Goal: Task Accomplishment & Management: Use online tool/utility

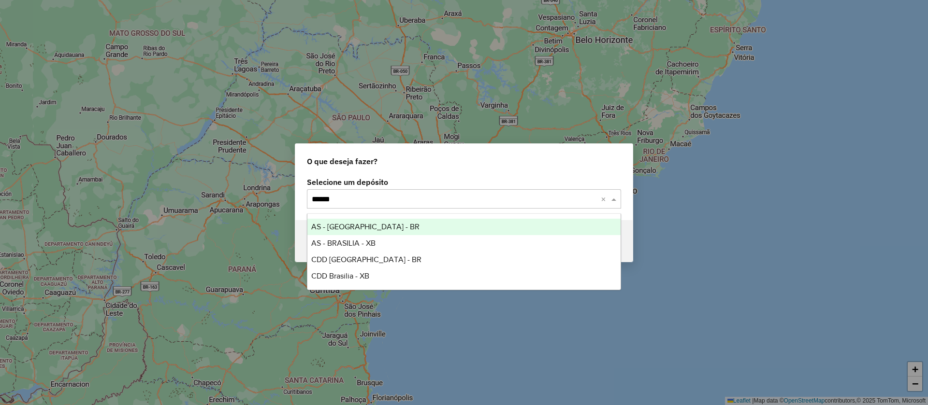
type input "*******"
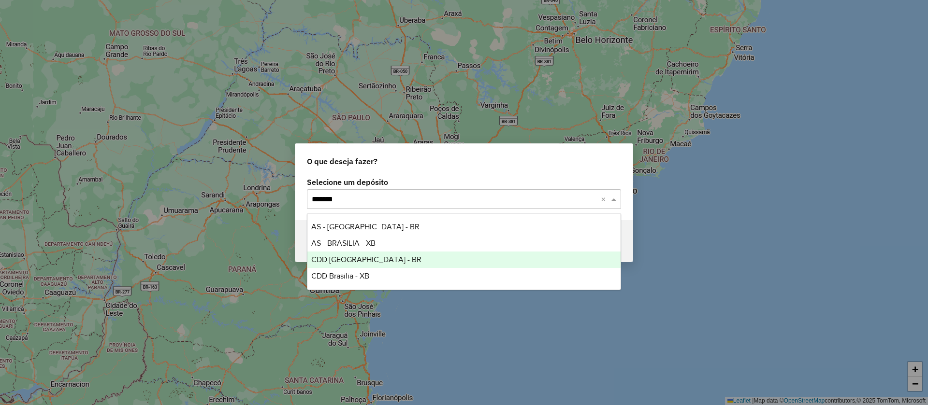
click at [357, 260] on span "CDD Brasilia - BR" at bounding box center [366, 260] width 110 height 8
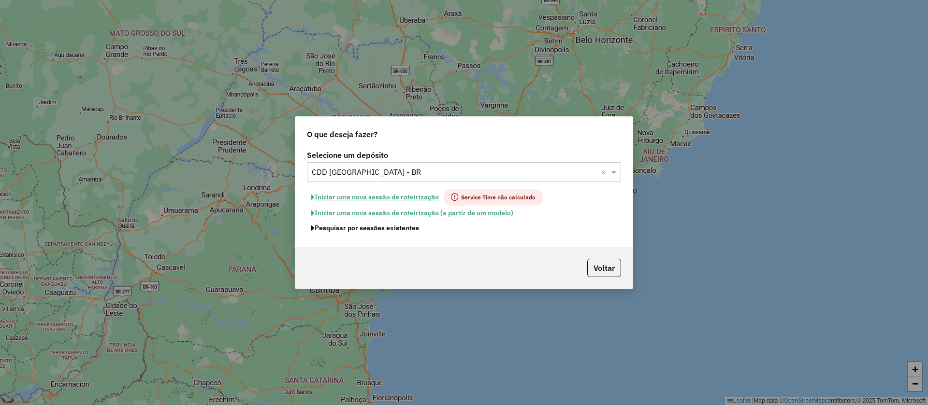
click at [405, 227] on button "Pesquisar por sessões existentes" at bounding box center [365, 228] width 116 height 15
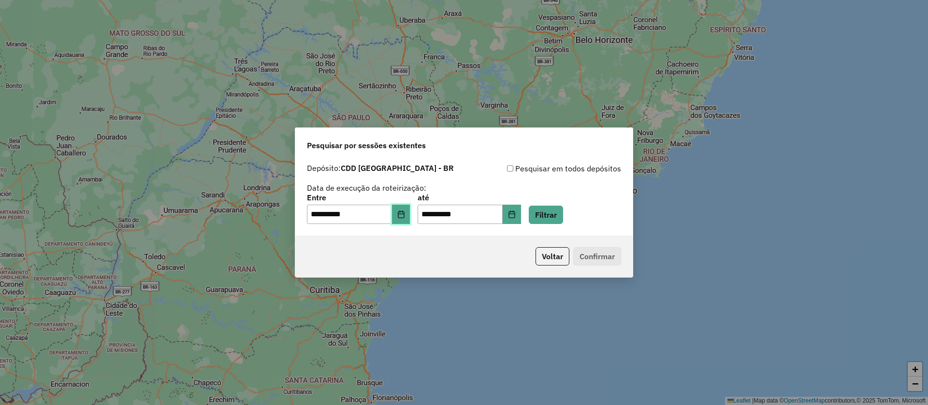
click at [404, 214] on icon "Choose Date" at bounding box center [401, 215] width 6 height 8
click at [555, 210] on button "Filtrar" at bounding box center [546, 215] width 34 height 18
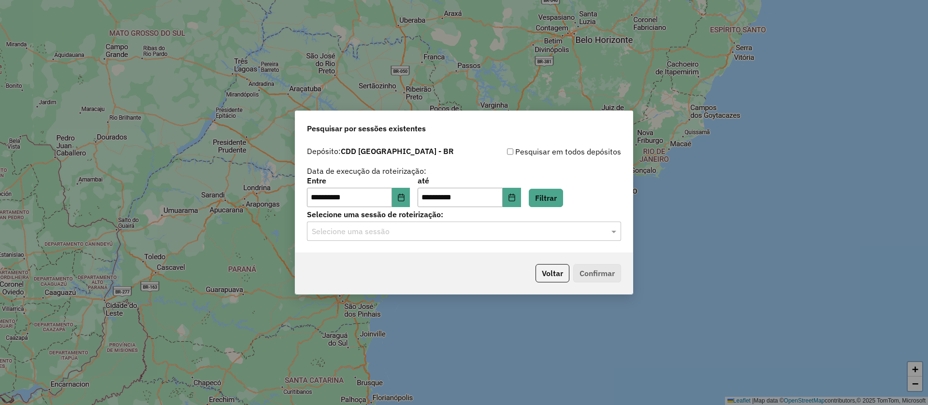
click at [417, 232] on input "text" at bounding box center [454, 232] width 285 height 12
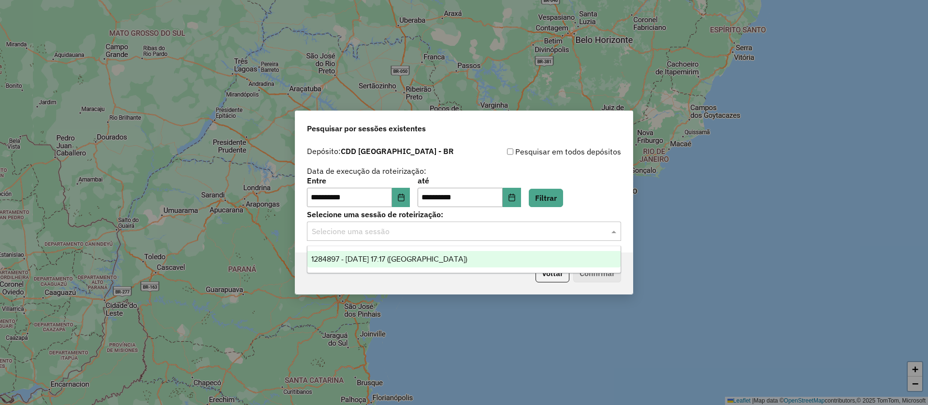
click at [390, 259] on span "1284897 - 29/09/2025 17:17 (AS)" at bounding box center [389, 259] width 156 height 8
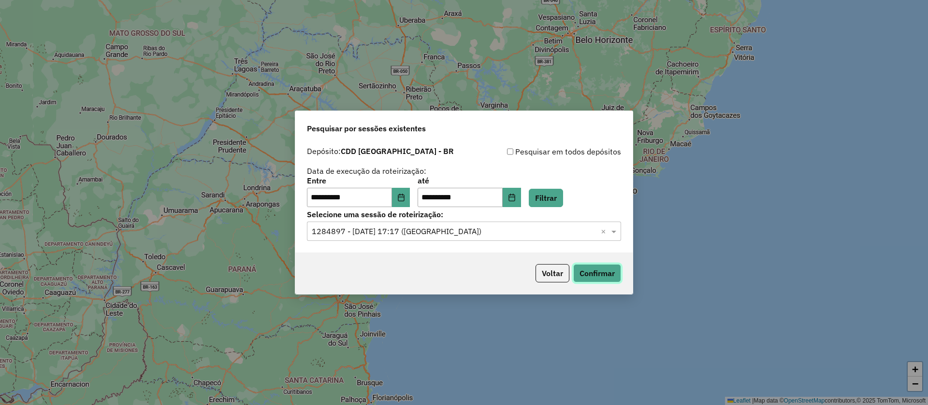
click at [608, 277] on button "Confirmar" at bounding box center [597, 273] width 48 height 18
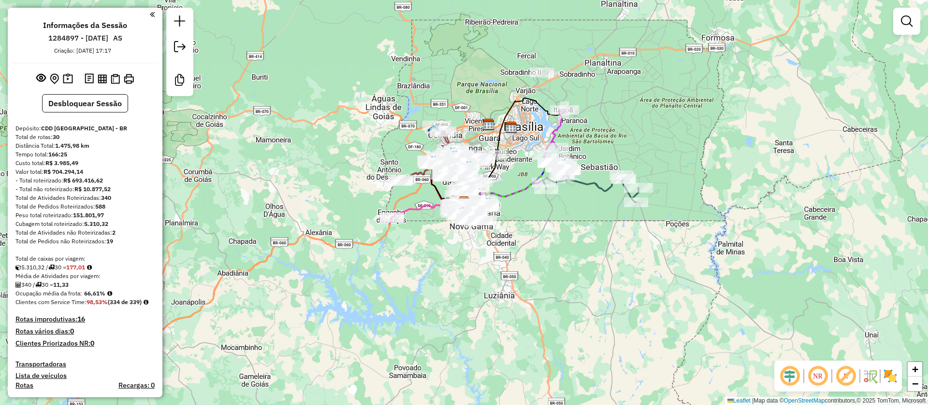
drag, startPoint x: 845, startPoint y: 379, endPoint x: 792, endPoint y: 384, distance: 52.9
click at [846, 379] on em at bounding box center [845, 376] width 23 height 23
click at [789, 373] on em at bounding box center [789, 376] width 23 height 23
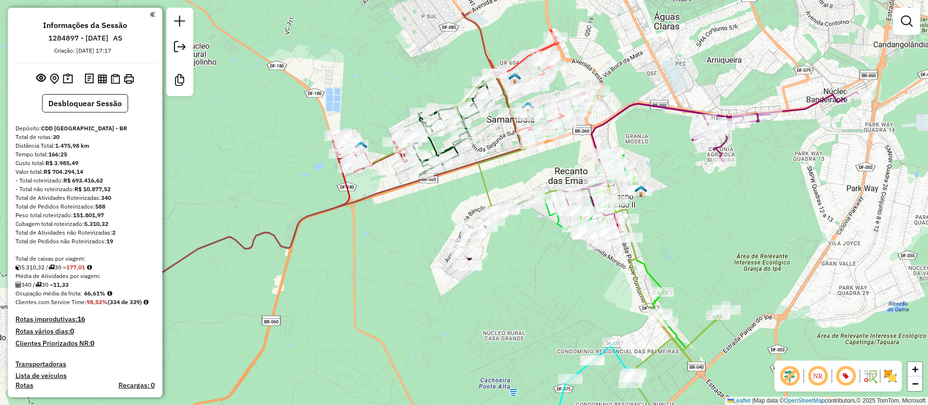
drag, startPoint x: 663, startPoint y: 151, endPoint x: 716, endPoint y: 263, distance: 123.6
click at [716, 263] on div "Janela de atendimento Grade de atendimento Capacidade Transportadoras Veículos …" at bounding box center [464, 202] width 928 height 405
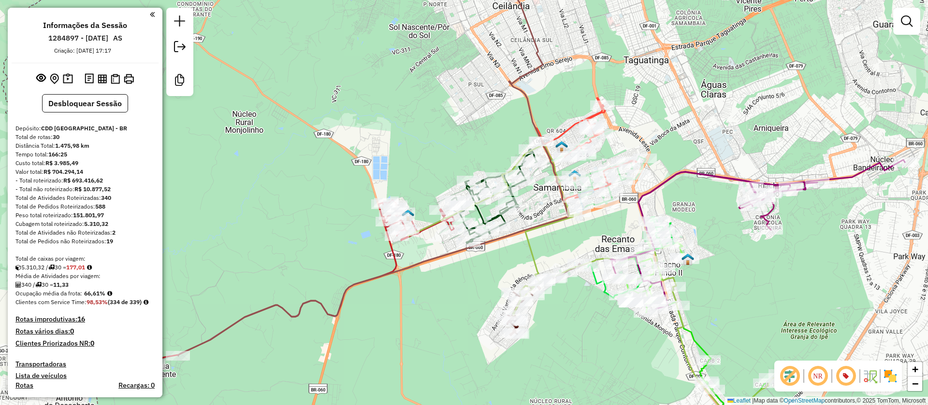
click at [524, 95] on icon at bounding box center [373, 157] width 390 height 397
select select "**********"
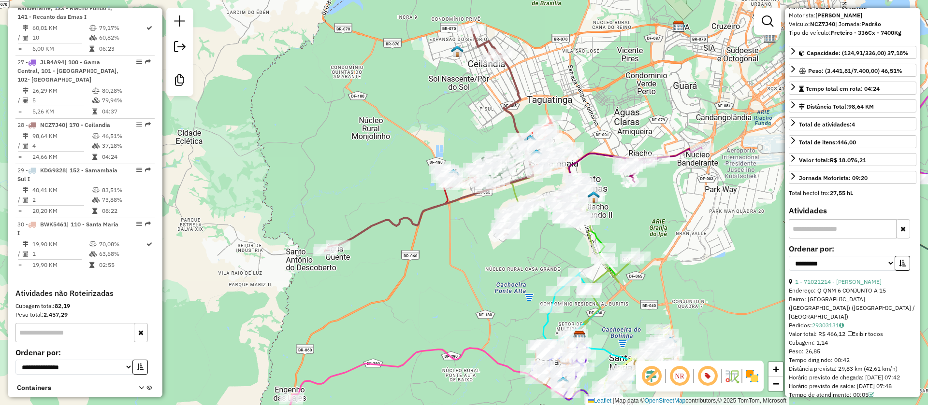
scroll to position [145, 0]
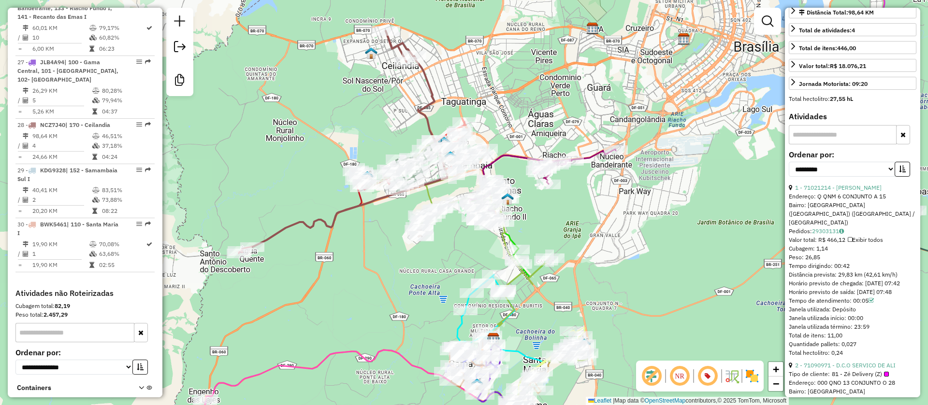
drag, startPoint x: 583, startPoint y: 213, endPoint x: 564, endPoint y: 210, distance: 18.6
click at [564, 213] on div "Janela de atendimento Grade de atendimento Capacidade Transportadoras Veículos …" at bounding box center [464, 202] width 928 height 405
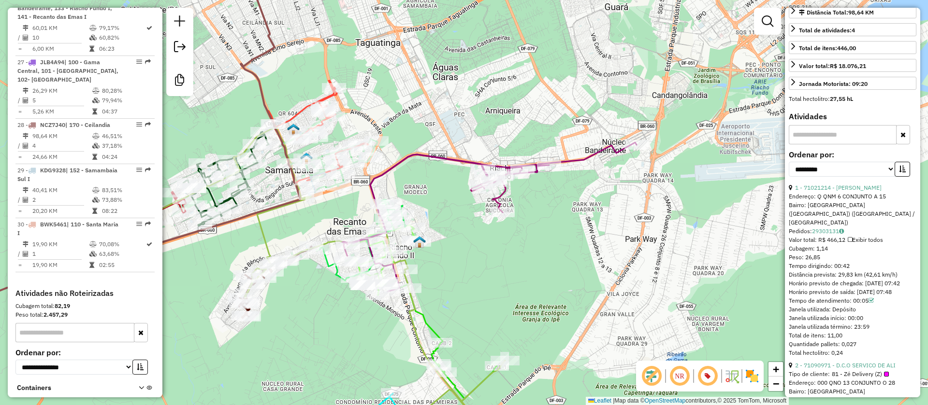
click at [587, 158] on icon at bounding box center [489, 217] width 294 height 149
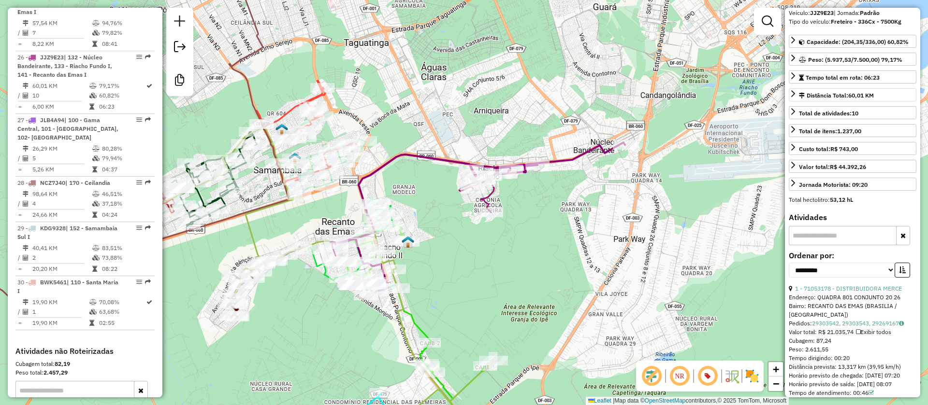
scroll to position [0, 0]
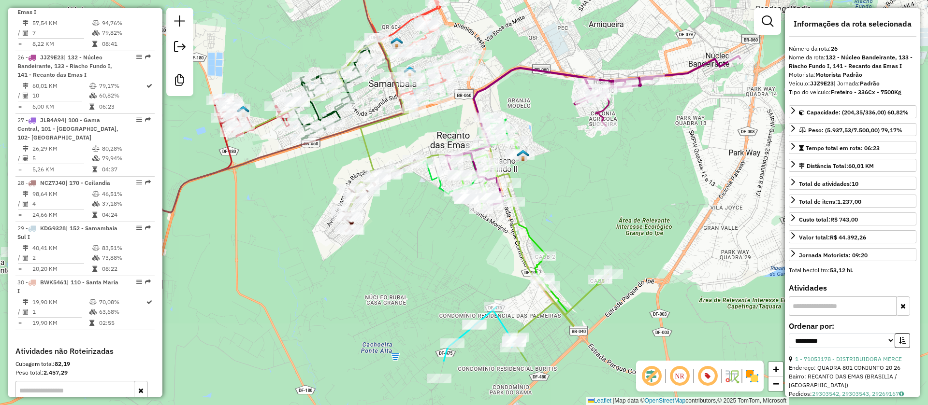
drag, startPoint x: 485, startPoint y: 294, endPoint x: 585, endPoint y: 215, distance: 128.3
click at [603, 209] on div "Janela de atendimento Grade de atendimento Capacidade Transportadoras Veículos …" at bounding box center [464, 202] width 928 height 405
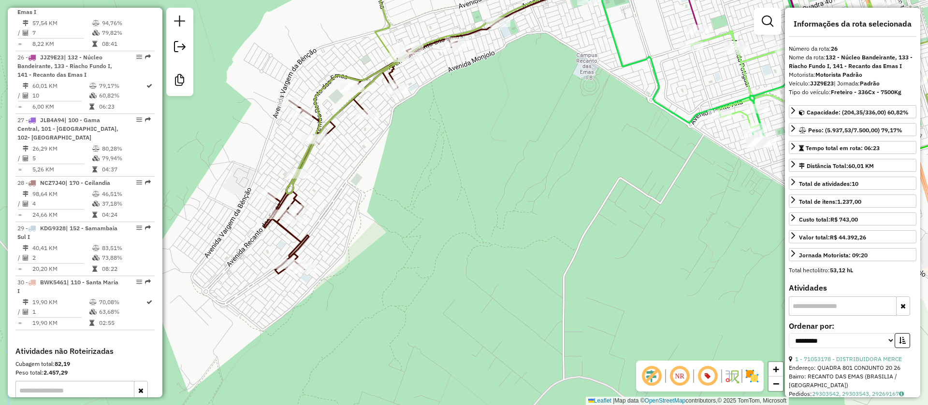
click at [300, 243] on icon at bounding box center [427, 129] width 326 height 290
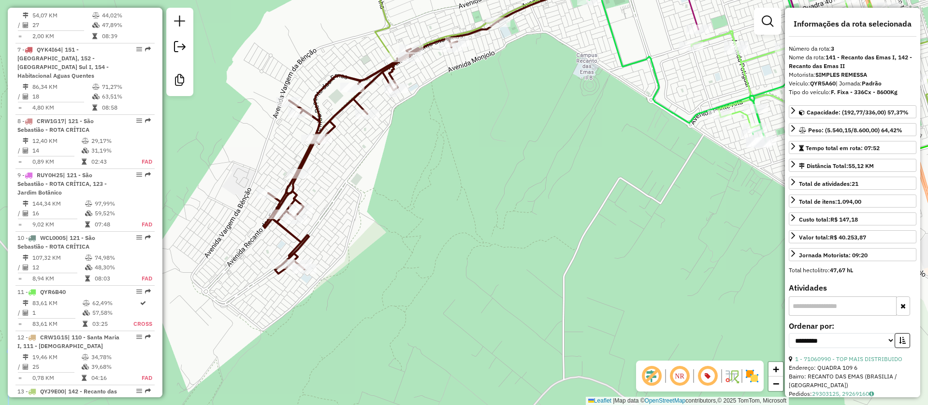
scroll to position [548, 0]
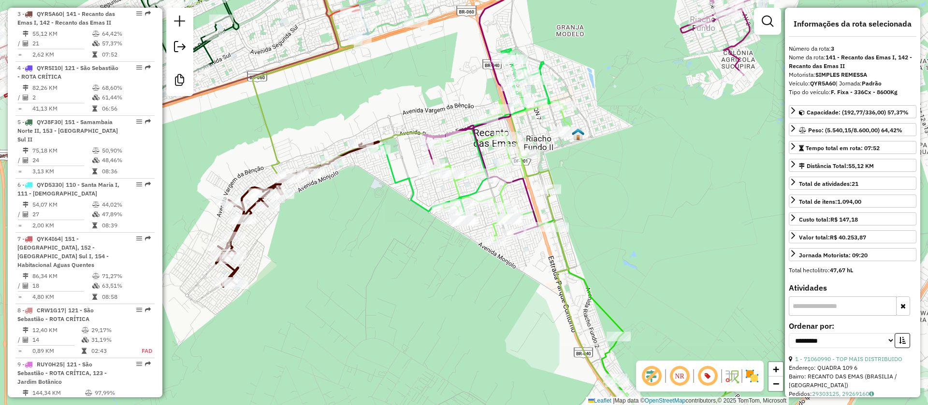
click at [545, 173] on icon at bounding box center [382, 202] width 734 height 487
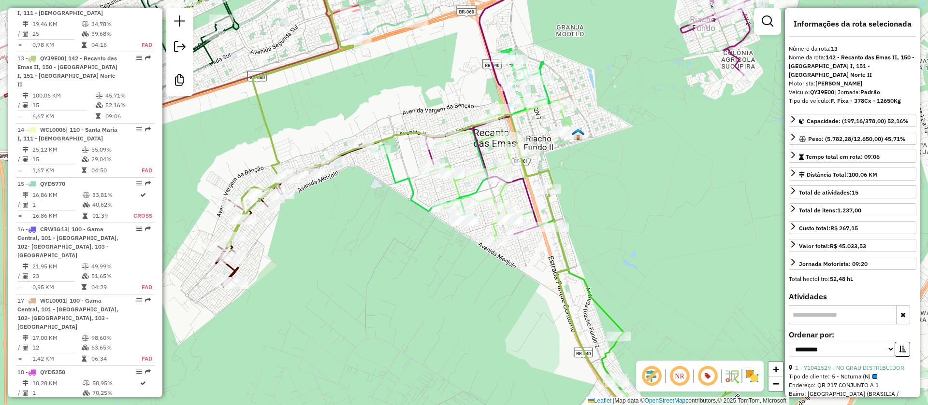
scroll to position [1098, 0]
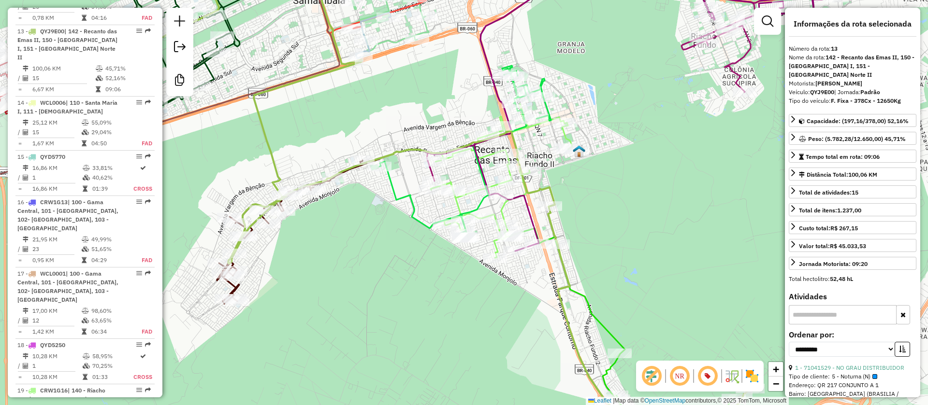
drag, startPoint x: 576, startPoint y: 167, endPoint x: 577, endPoint y: 238, distance: 70.6
click at [578, 241] on div "Janela de atendimento Grade de atendimento Capacidade Transportadoras Veículos …" at bounding box center [464, 202] width 928 height 405
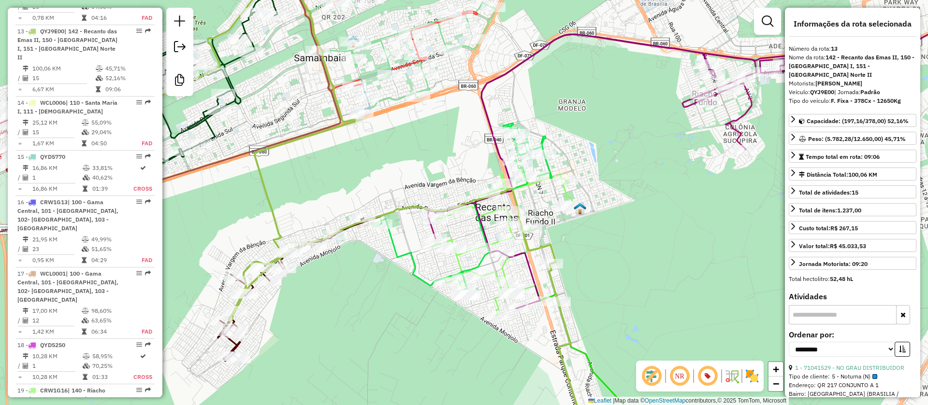
click at [554, 246] on icon at bounding box center [307, 202] width 580 height 487
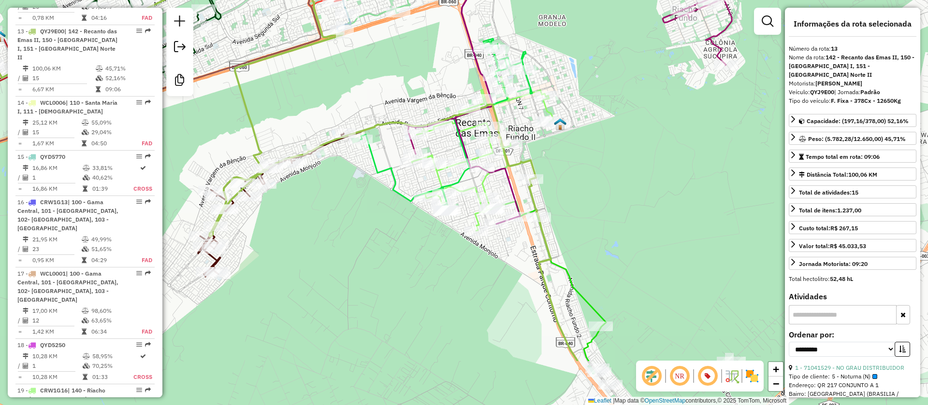
drag, startPoint x: 591, startPoint y: 267, endPoint x: 572, endPoint y: 182, distance: 86.8
click at [572, 182] on div "Janela de atendimento Grade de atendimento Capacidade Transportadoras Veículos …" at bounding box center [464, 202] width 928 height 405
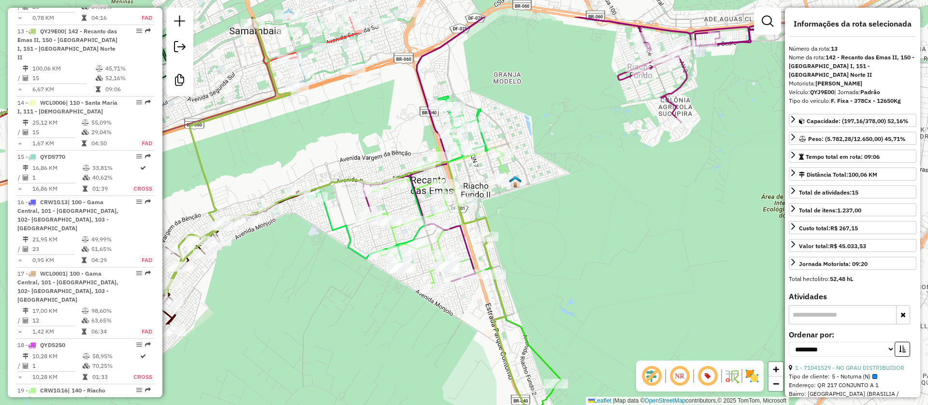
drag, startPoint x: 603, startPoint y: 154, endPoint x: 542, endPoint y: 187, distance: 70.1
click at [562, 203] on div "Janela de atendimento Grade de atendimento Capacidade Transportadoras Veículos …" at bounding box center [464, 202] width 928 height 405
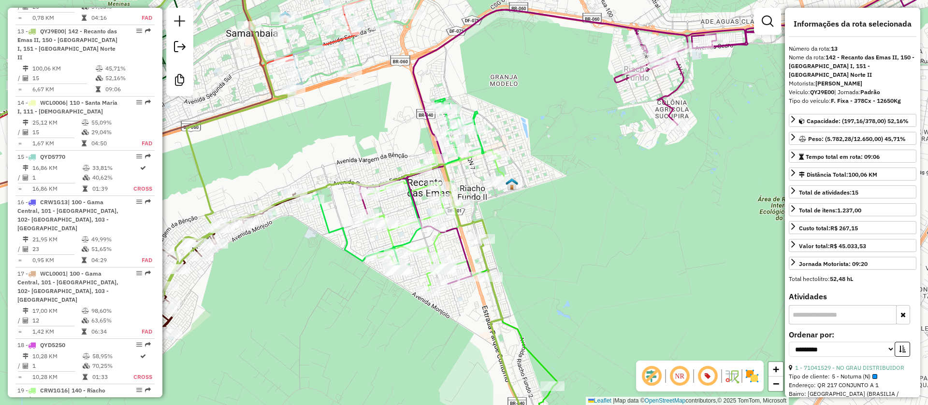
click at [476, 112] on icon at bounding box center [398, 185] width 172 height 172
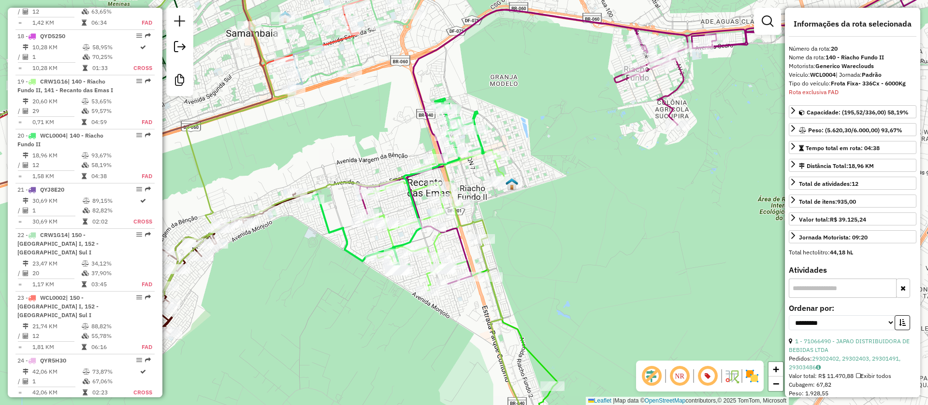
scroll to position [1485, 0]
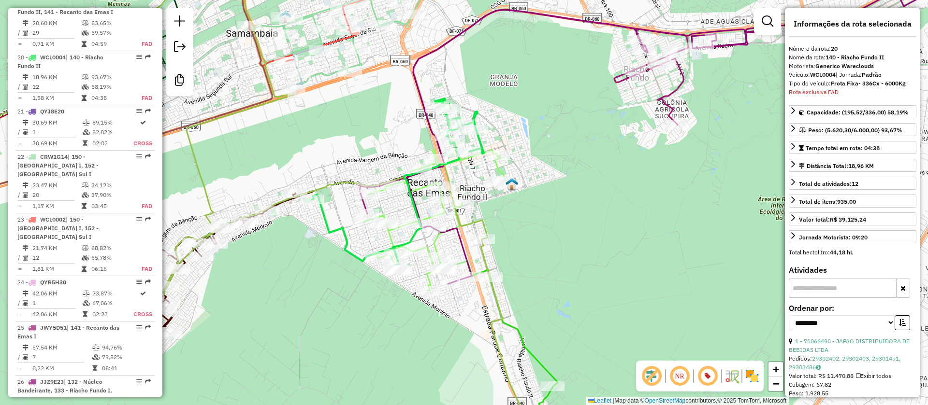
click at [485, 257] on icon at bounding box center [316, 202] width 734 height 487
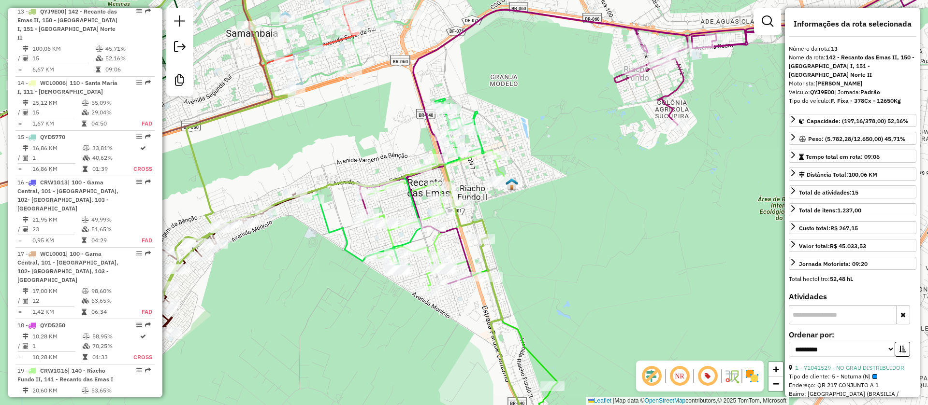
scroll to position [1098, 0]
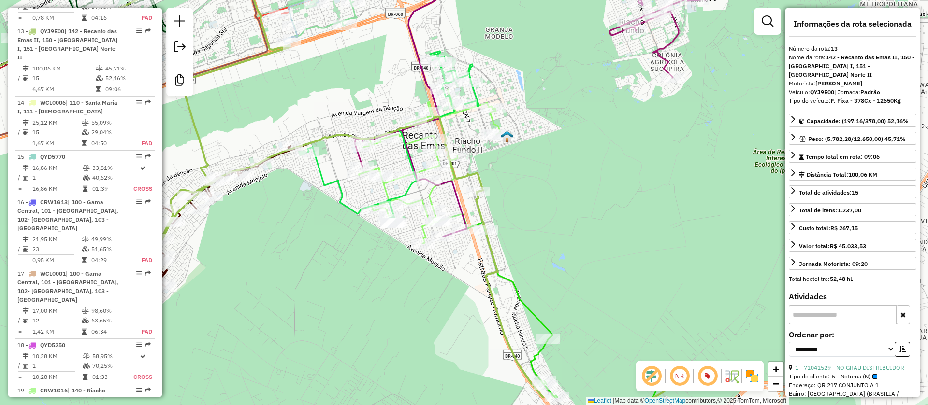
drag, startPoint x: 603, startPoint y: 272, endPoint x: 598, endPoint y: 226, distance: 46.2
click at [598, 226] on div "Janela de atendimento Grade de atendimento Capacidade Transportadoras Veículos …" at bounding box center [464, 202] width 928 height 405
click at [474, 92] on icon at bounding box center [393, 137] width 172 height 172
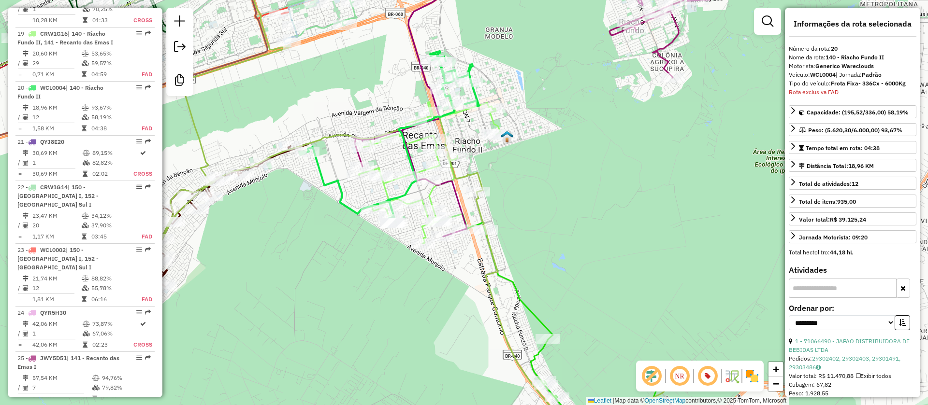
scroll to position [1486, 0]
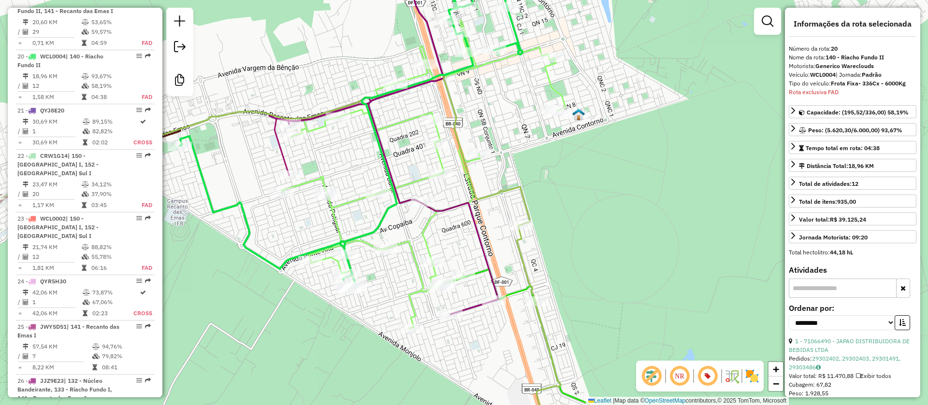
click at [416, 179] on icon at bounding box center [424, 174] width 284 height 308
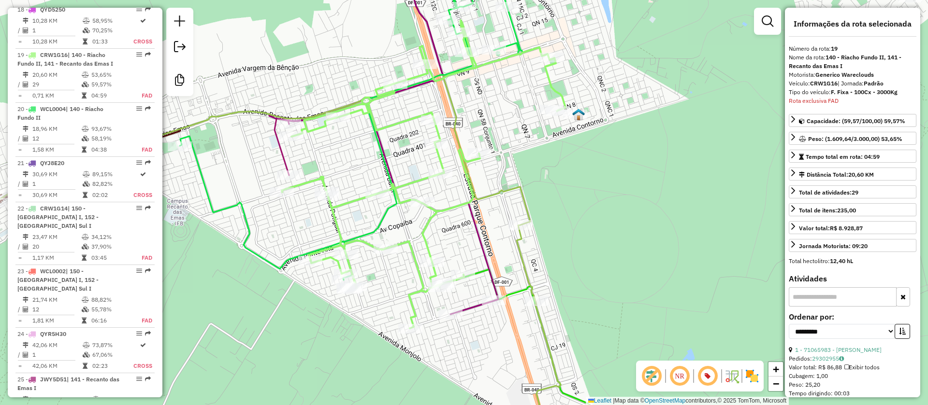
scroll to position [1431, 0]
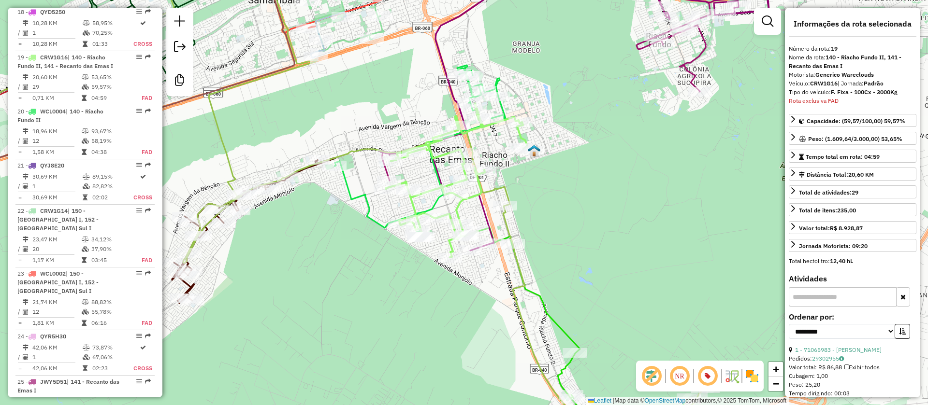
click at [504, 224] on icon at bounding box center [338, 202] width 734 height 487
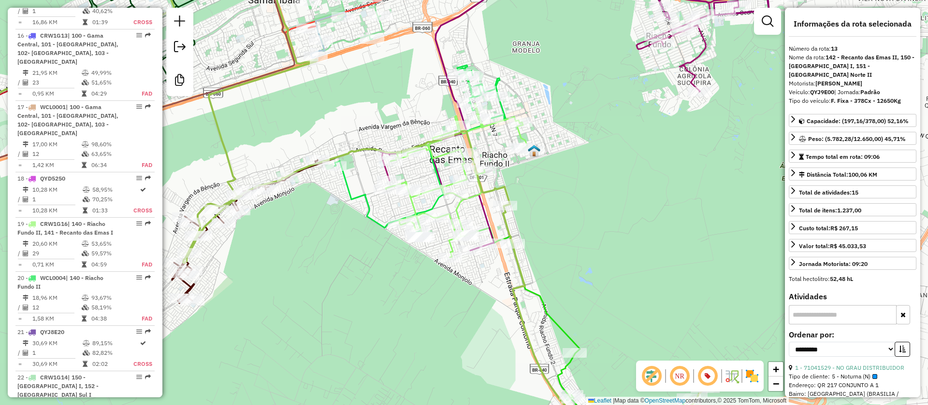
scroll to position [1098, 0]
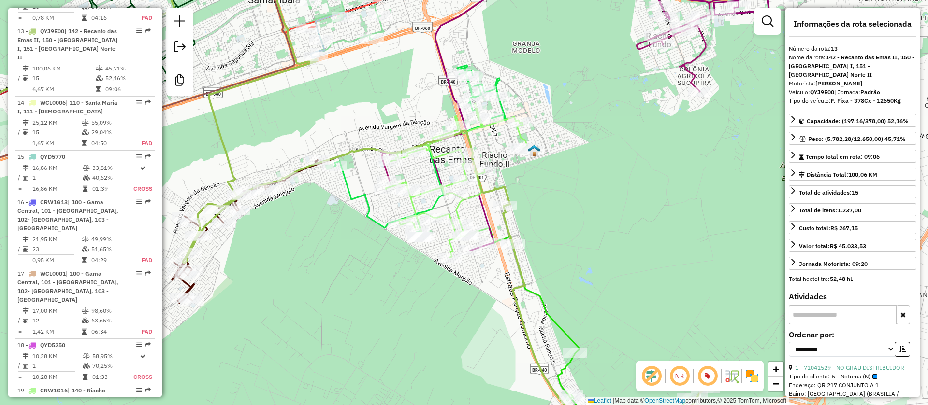
click at [498, 79] on icon at bounding box center [420, 151] width 172 height 172
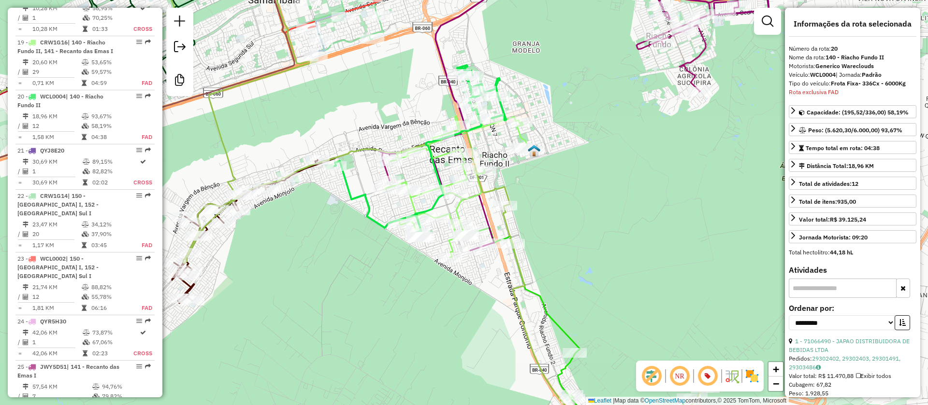
scroll to position [1485, 0]
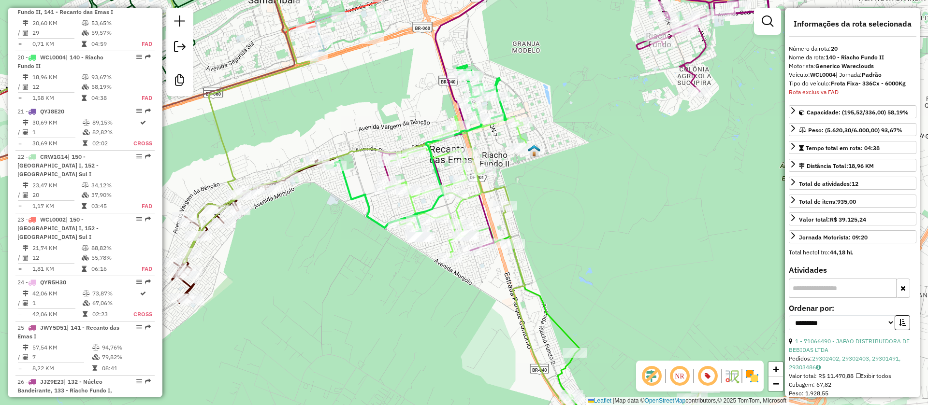
click at [347, 187] on icon at bounding box center [420, 151] width 172 height 172
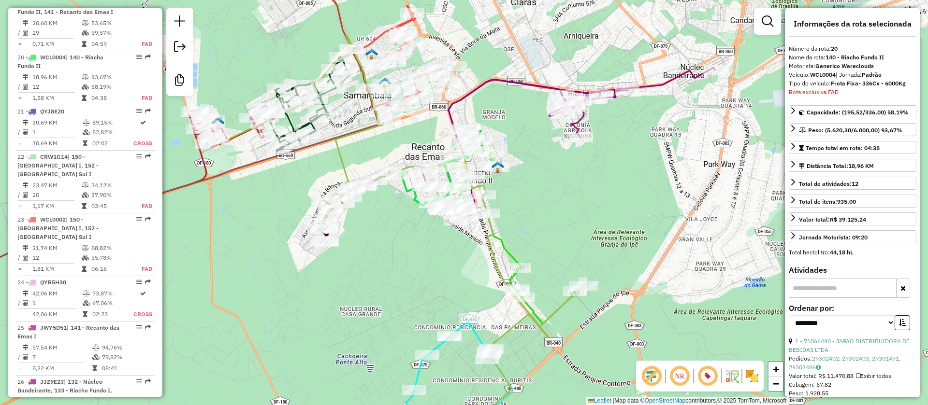
click at [505, 249] on icon at bounding box center [519, 265] width 111 height 118
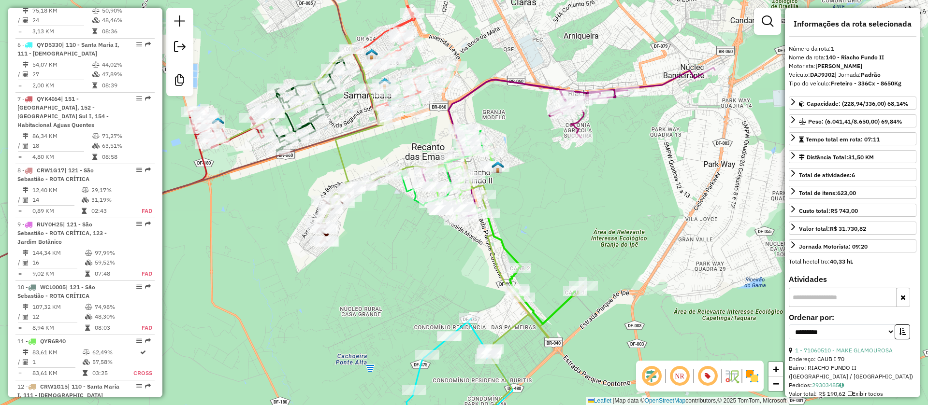
scroll to position [422, 0]
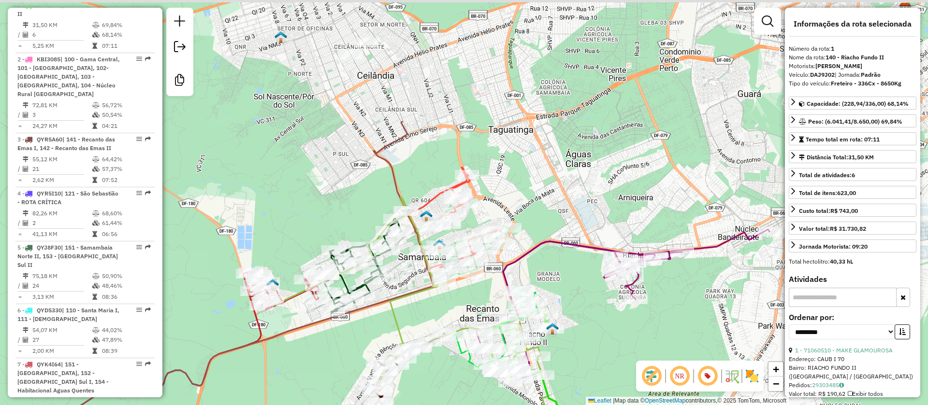
drag, startPoint x: 575, startPoint y: 197, endPoint x: 596, endPoint y: 321, distance: 125.9
click at [631, 359] on div "Janela de atendimento Grade de atendimento Capacidade Transportadoras Veículos …" at bounding box center [464, 202] width 928 height 405
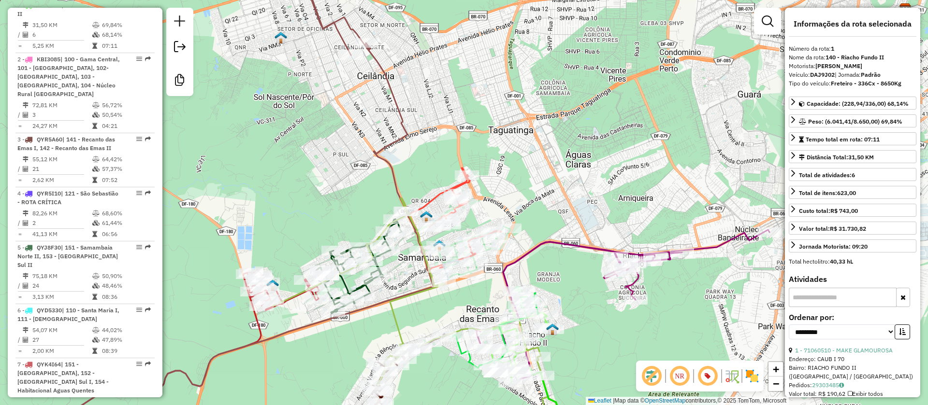
click at [403, 115] on icon at bounding box center [238, 209] width 390 height 433
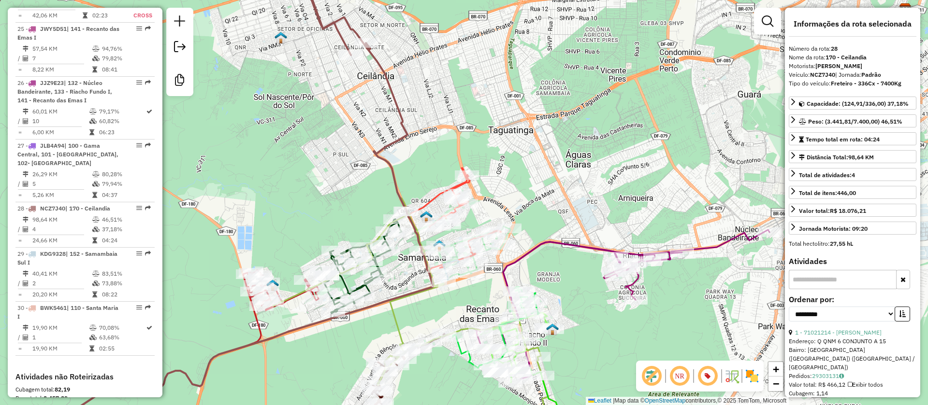
scroll to position [1868, 0]
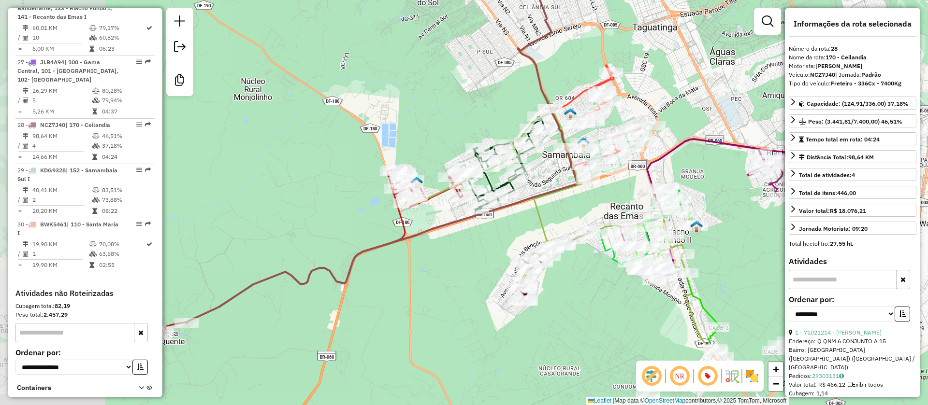
drag, startPoint x: 563, startPoint y: 145, endPoint x: 635, endPoint y: 37, distance: 130.3
click at [676, 0] on div "Janela de atendimento Grade de atendimento Capacidade Transportadoras Veículos …" at bounding box center [464, 202] width 928 height 405
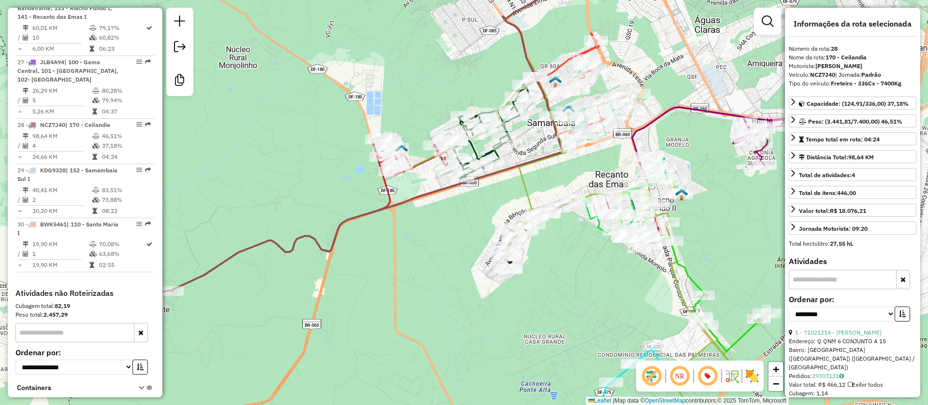
click at [389, 195] on icon at bounding box center [296, 219] width 304 height 168
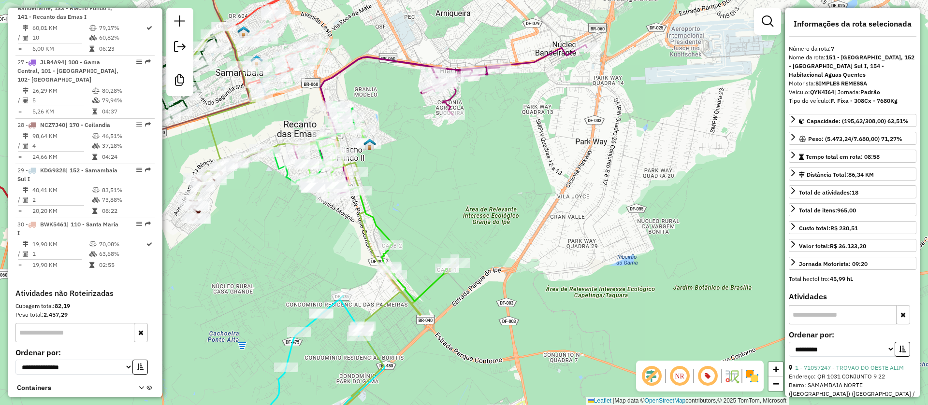
click at [352, 65] on icon at bounding box center [439, 119] width 294 height 149
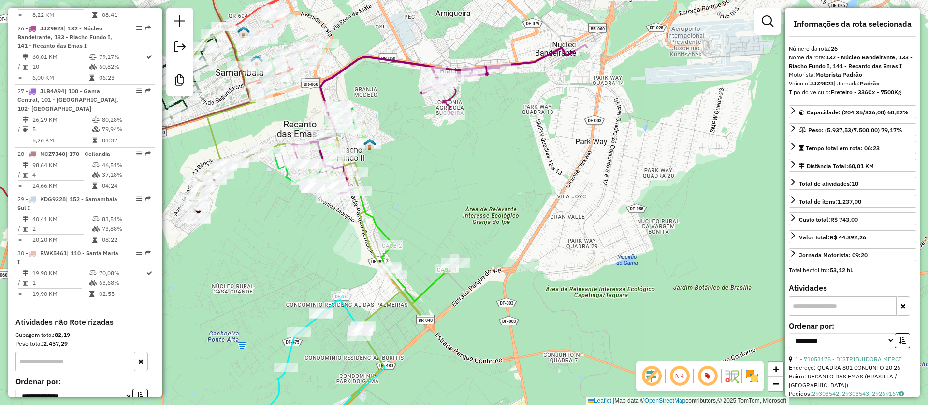
scroll to position [1810, 0]
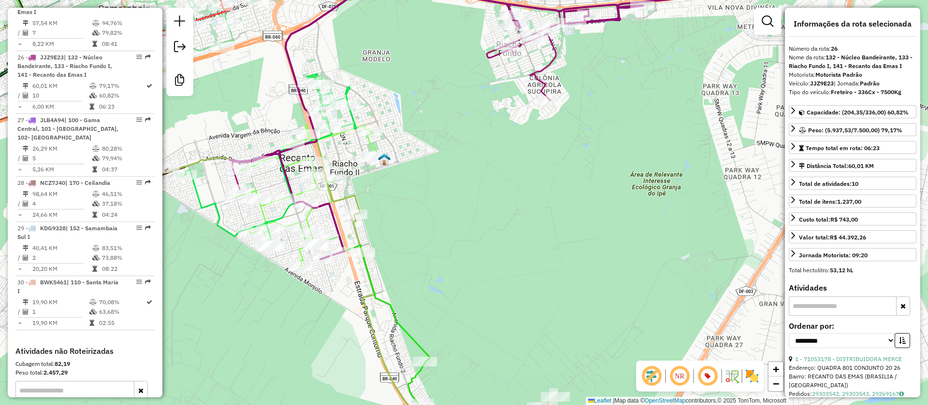
click at [369, 143] on icon at bounding box center [307, 189] width 142 height 154
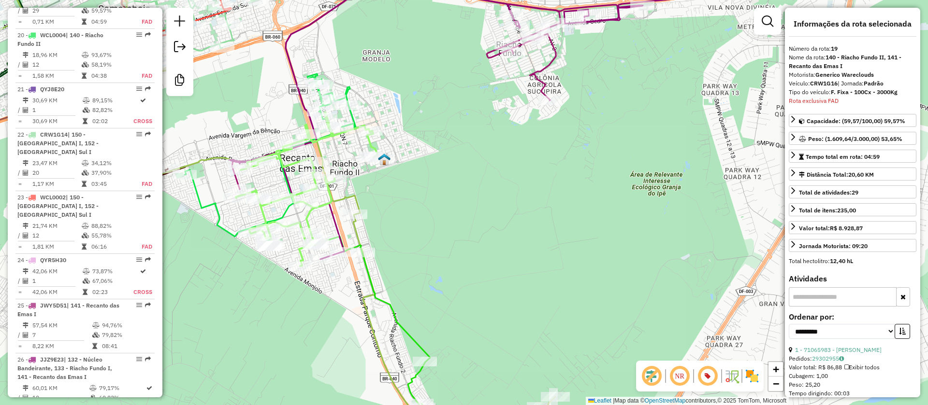
scroll to position [1431, 0]
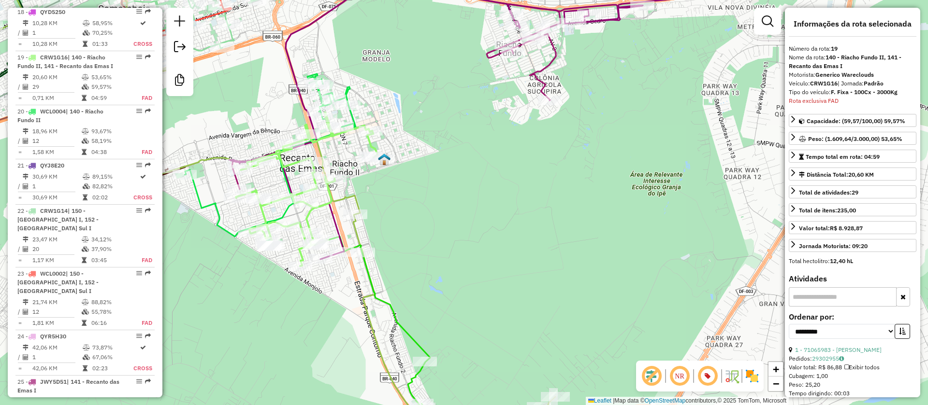
click at [208, 202] on icon at bounding box center [271, 160] width 172 height 172
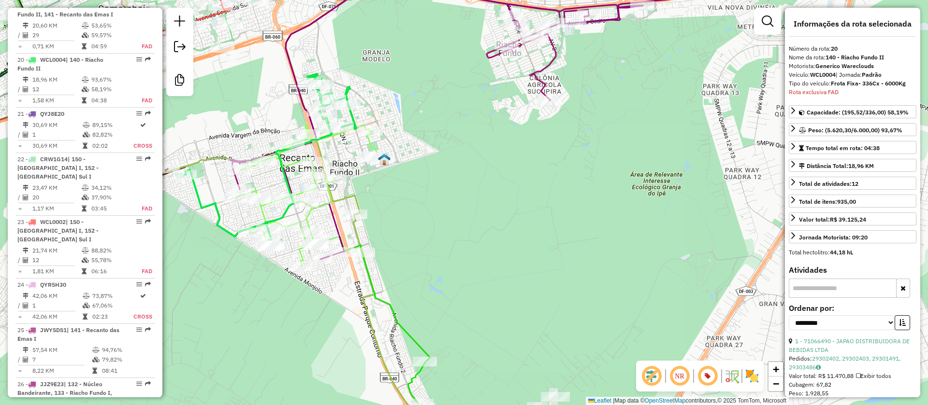
scroll to position [1485, 0]
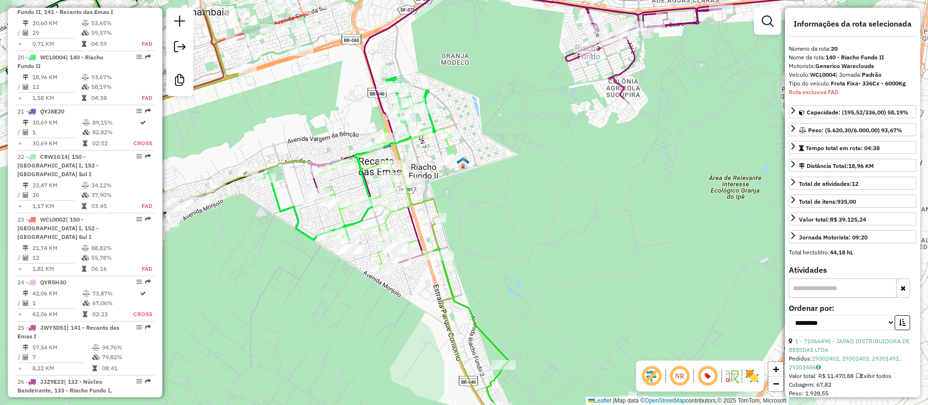
click at [387, 226] on icon at bounding box center [386, 192] width 142 height 154
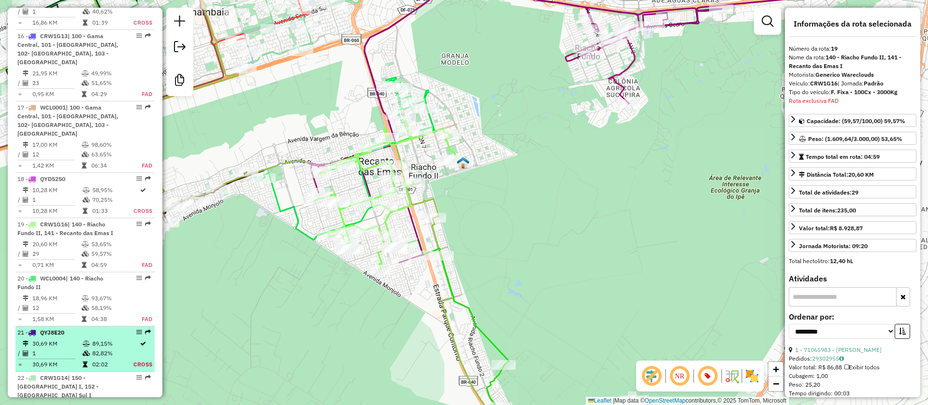
scroll to position [1286, 0]
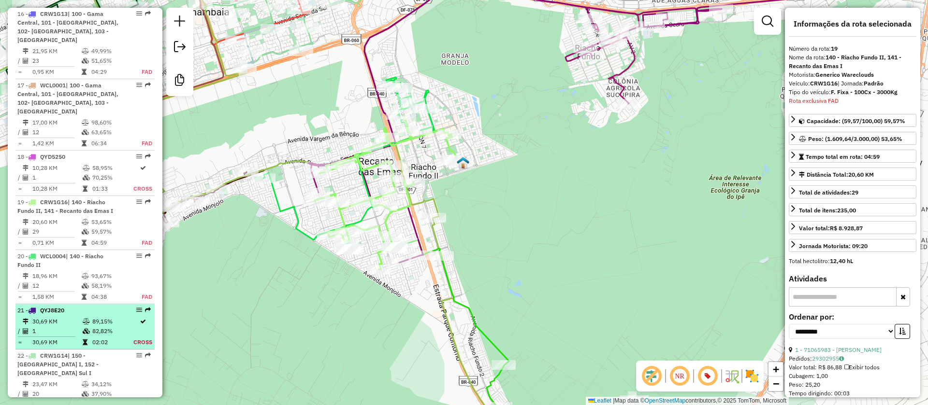
click at [116, 327] on td "82,82%" at bounding box center [112, 332] width 41 height 10
